Goal: Information Seeking & Learning: Learn about a topic

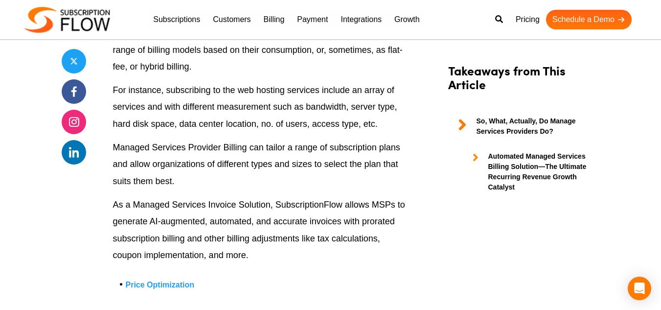
scroll to position [2077, 0]
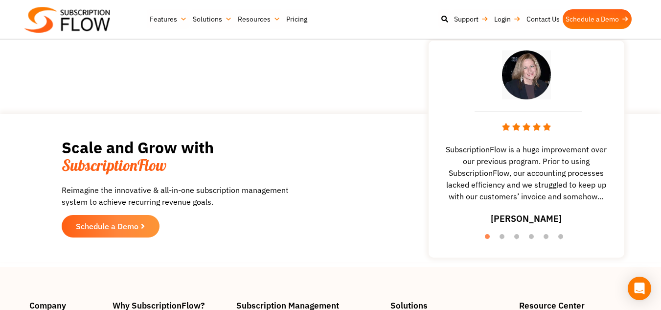
scroll to position [1856, 0]
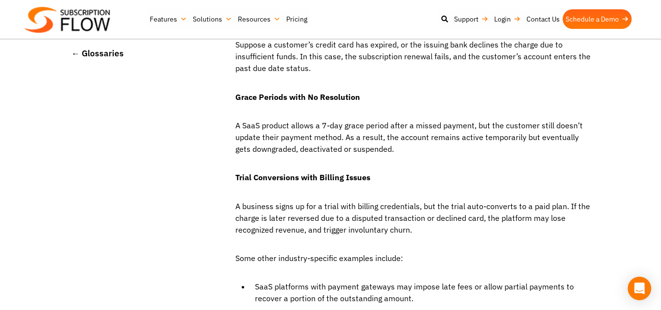
scroll to position [609, 0]
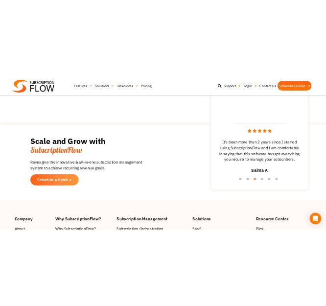
scroll to position [1786, 0]
